Goal: Task Accomplishment & Management: Use online tool/utility

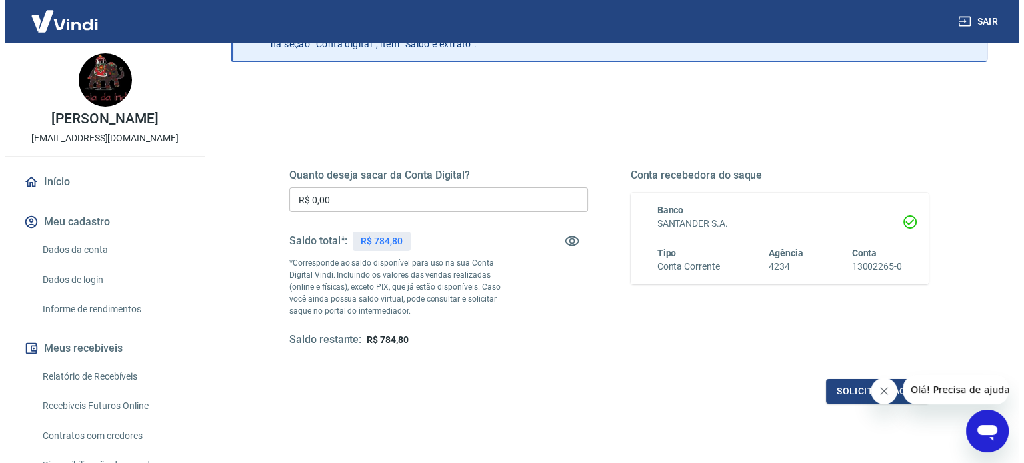
scroll to position [133, 0]
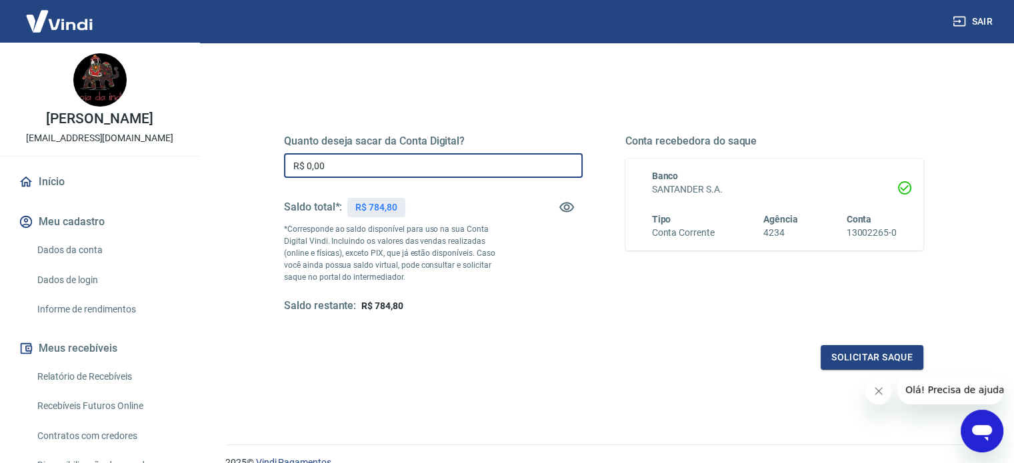
click at [411, 169] on input "R$ 0,00" at bounding box center [433, 165] width 299 height 25
type input "R$ 784,00"
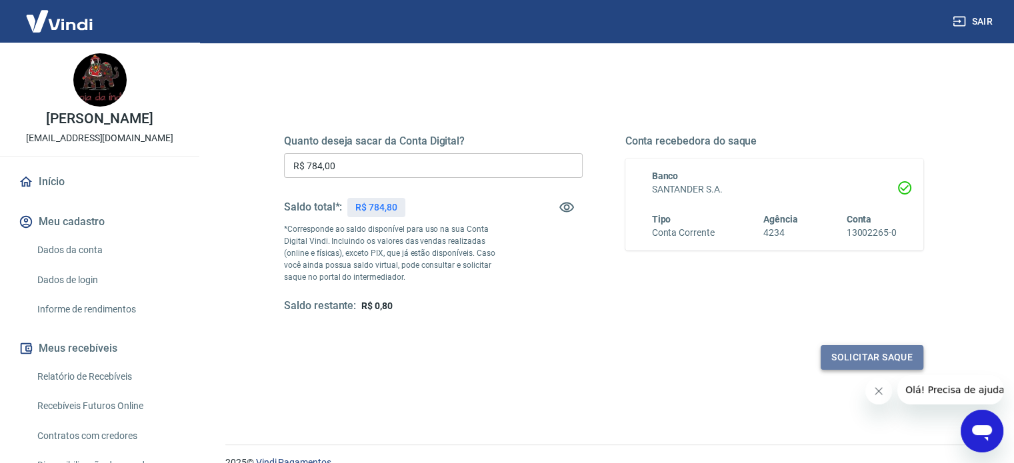
click at [846, 359] on button "Solicitar saque" at bounding box center [871, 357] width 103 height 25
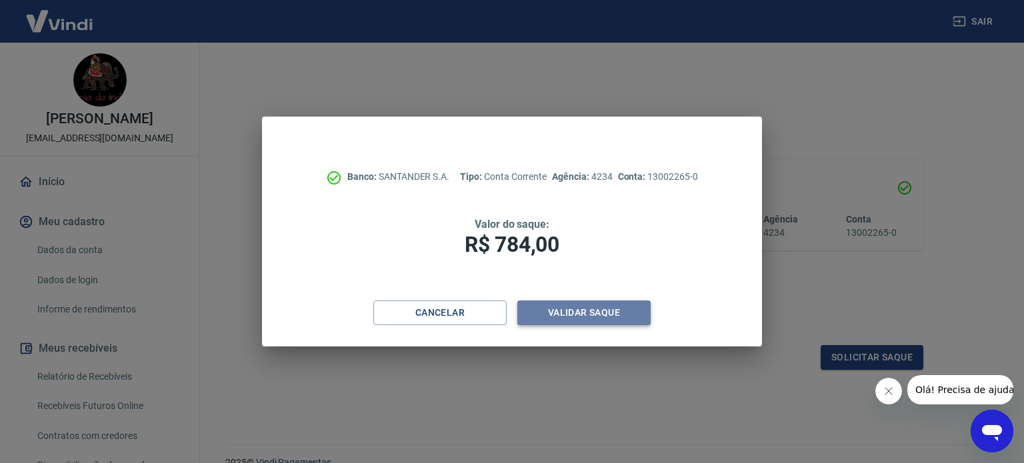
click at [600, 316] on button "Validar saque" at bounding box center [583, 313] width 133 height 25
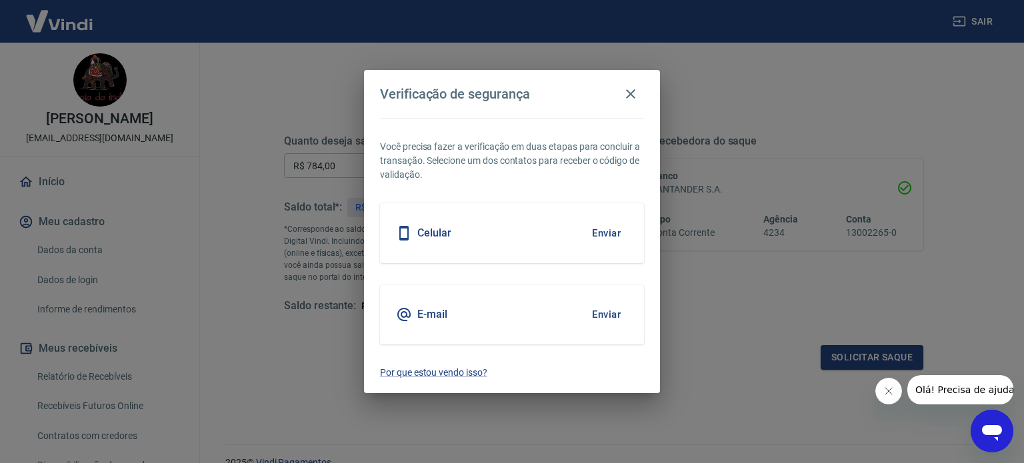
click at [562, 239] on div "Celular Enviar" at bounding box center [512, 233] width 264 height 60
click at [601, 231] on button "Enviar" at bounding box center [606, 233] width 43 height 28
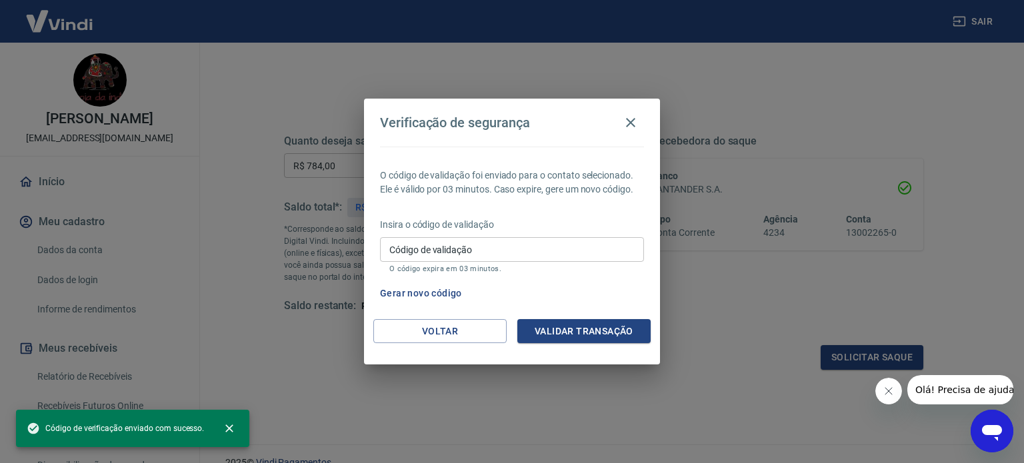
click at [397, 241] on div "Código de validação Código de validação O código expira em 03 minutos." at bounding box center [512, 255] width 264 height 36
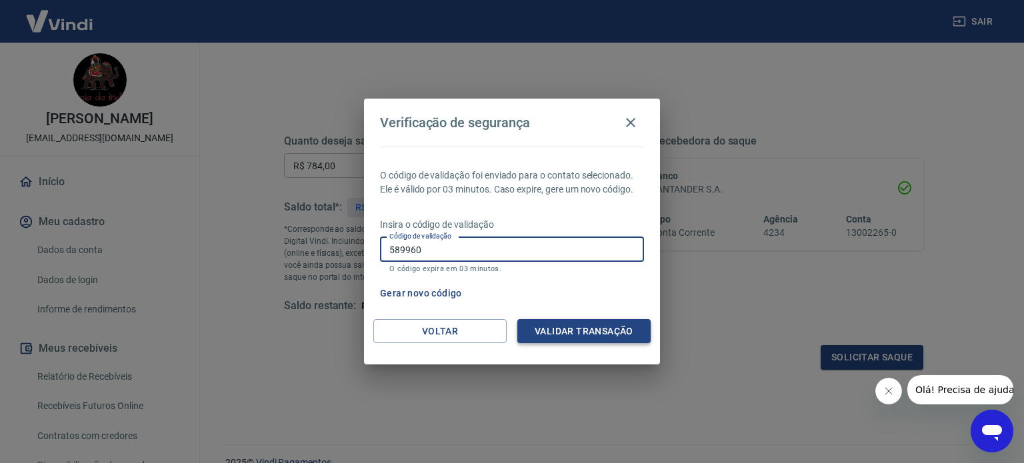
type input "589960"
click at [580, 328] on button "Validar transação" at bounding box center [583, 331] width 133 height 25
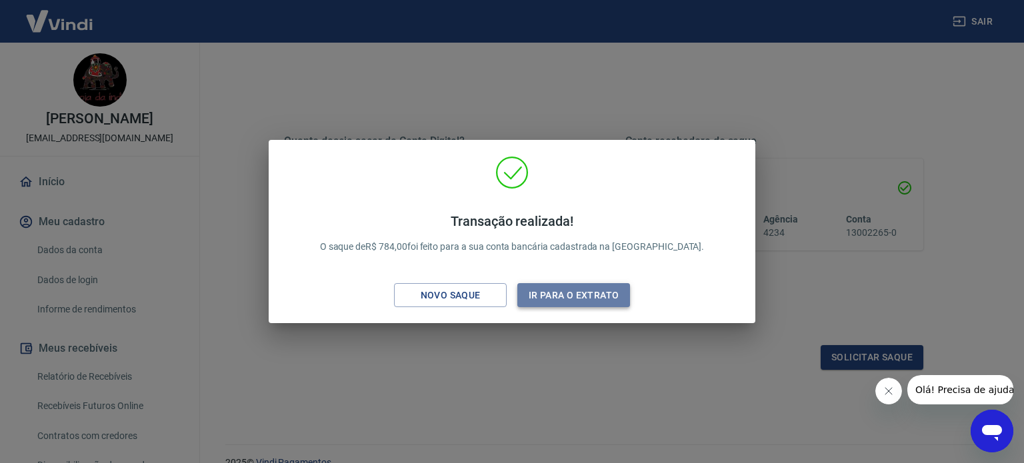
click at [535, 294] on button "Ir para o extrato" at bounding box center [573, 295] width 113 height 25
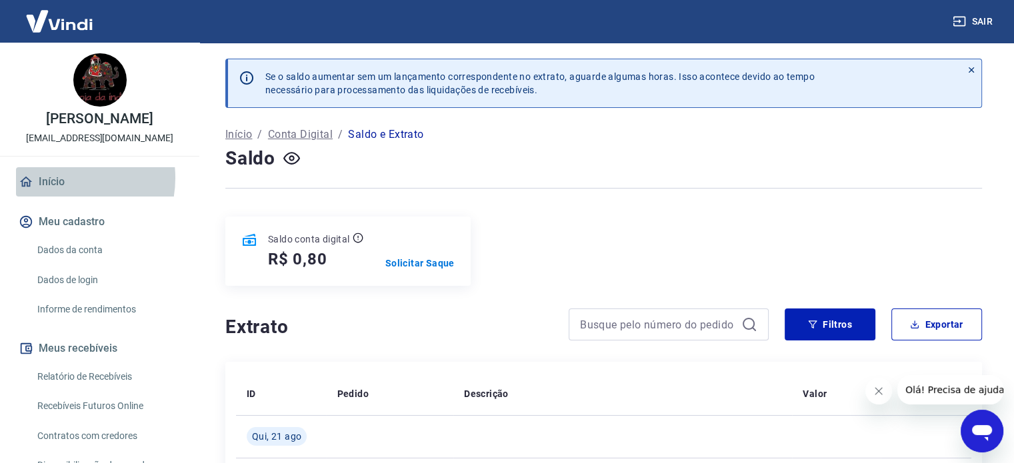
click at [58, 178] on link "Início" at bounding box center [99, 181] width 167 height 29
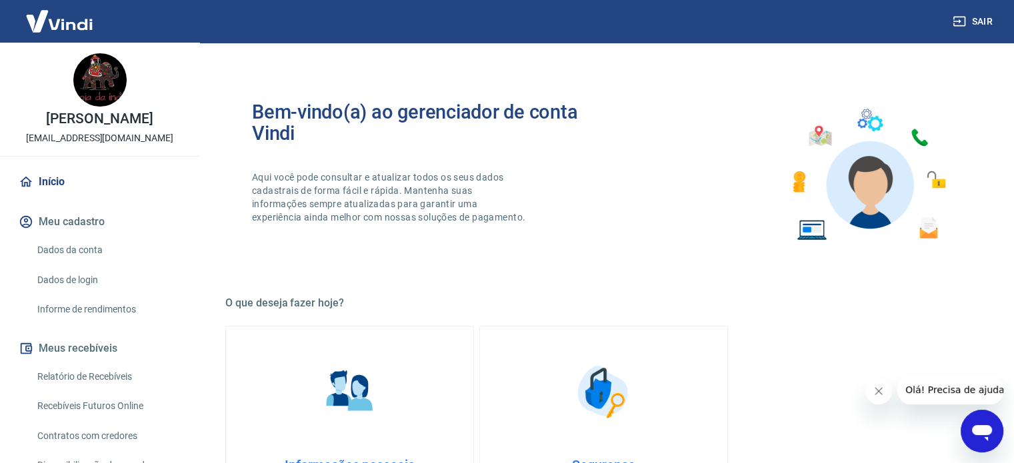
scroll to position [267, 0]
